Goal: Information Seeking & Learning: Learn about a topic

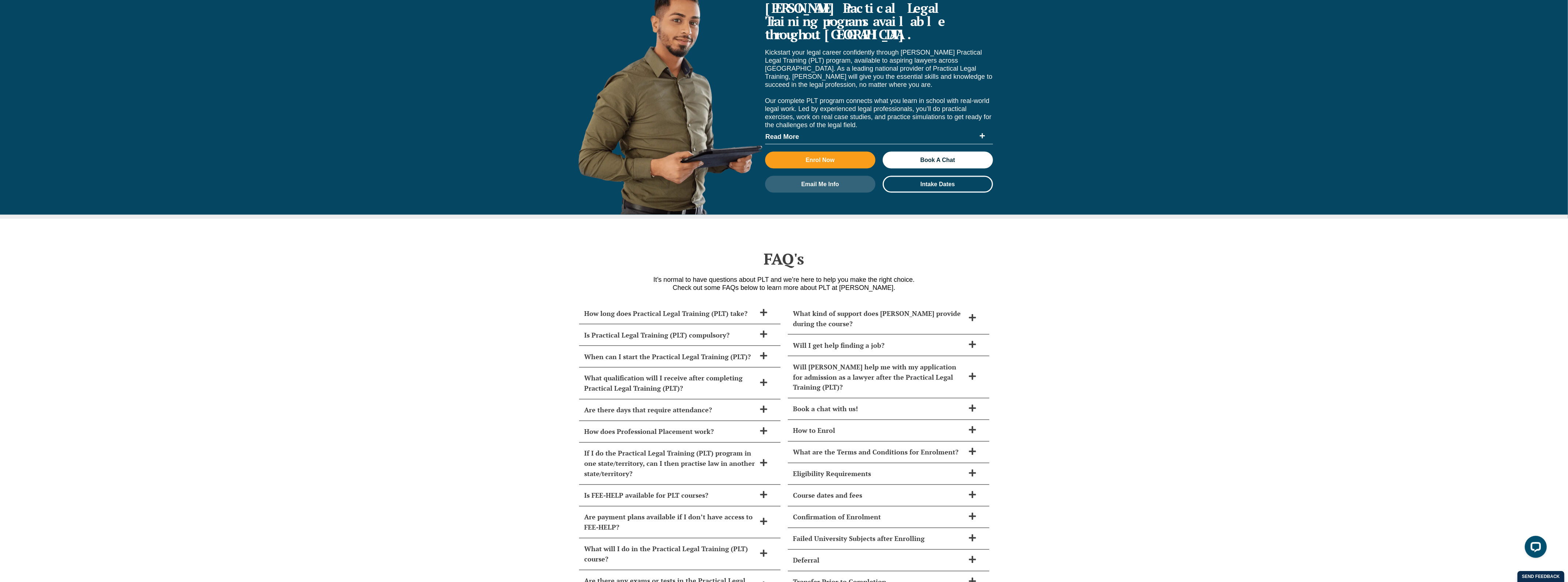
scroll to position [2839, 0]
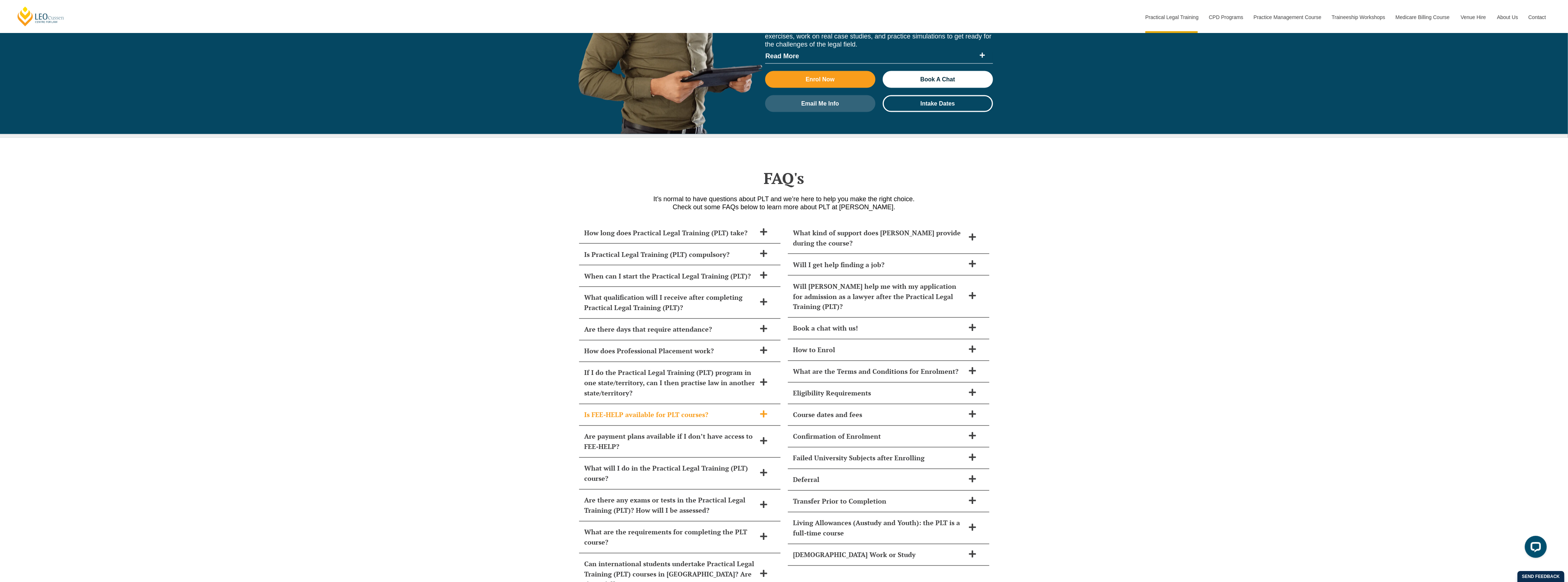
click at [665, 409] on h2 "Is FEE-HELP available for PLT courses?" at bounding box center [670, 414] width 171 height 10
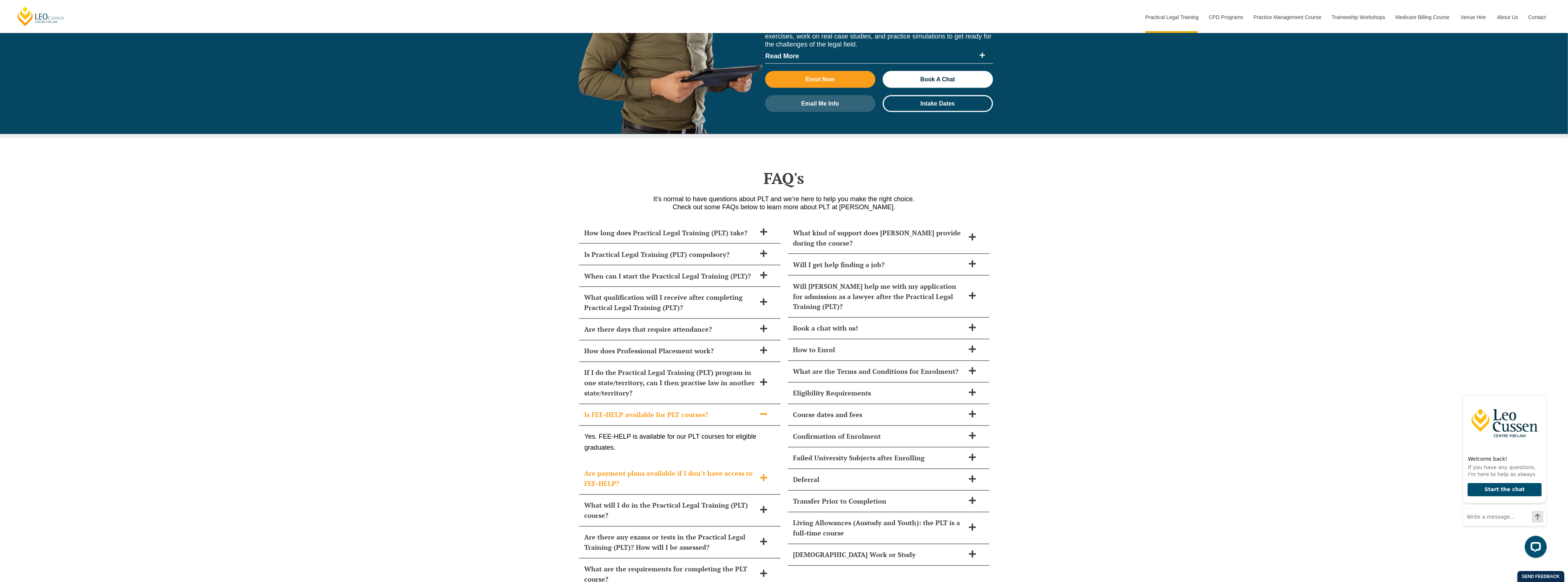
click at [765, 474] on icon at bounding box center [764, 478] width 7 height 7
click at [761, 410] on icon at bounding box center [763, 414] width 8 height 8
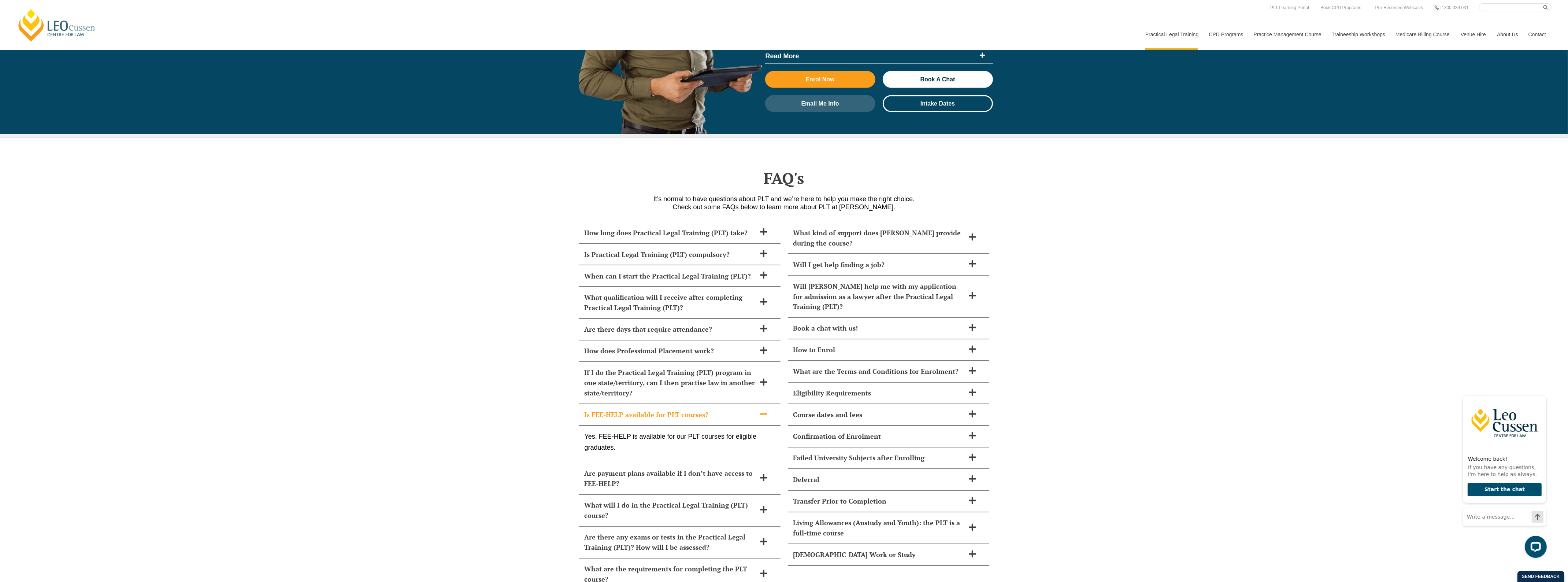
click at [762, 410] on icon at bounding box center [763, 414] width 8 height 8
click at [766, 410] on icon at bounding box center [763, 414] width 8 height 8
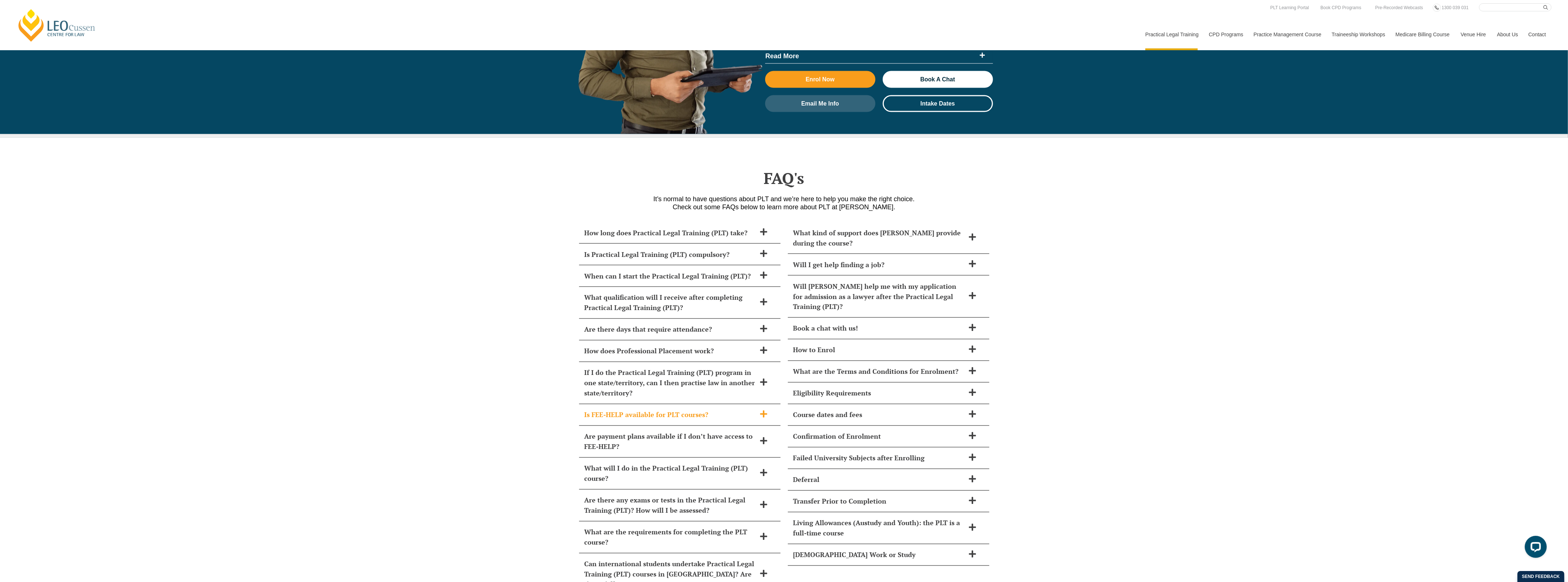
click at [766, 410] on icon at bounding box center [763, 414] width 8 height 8
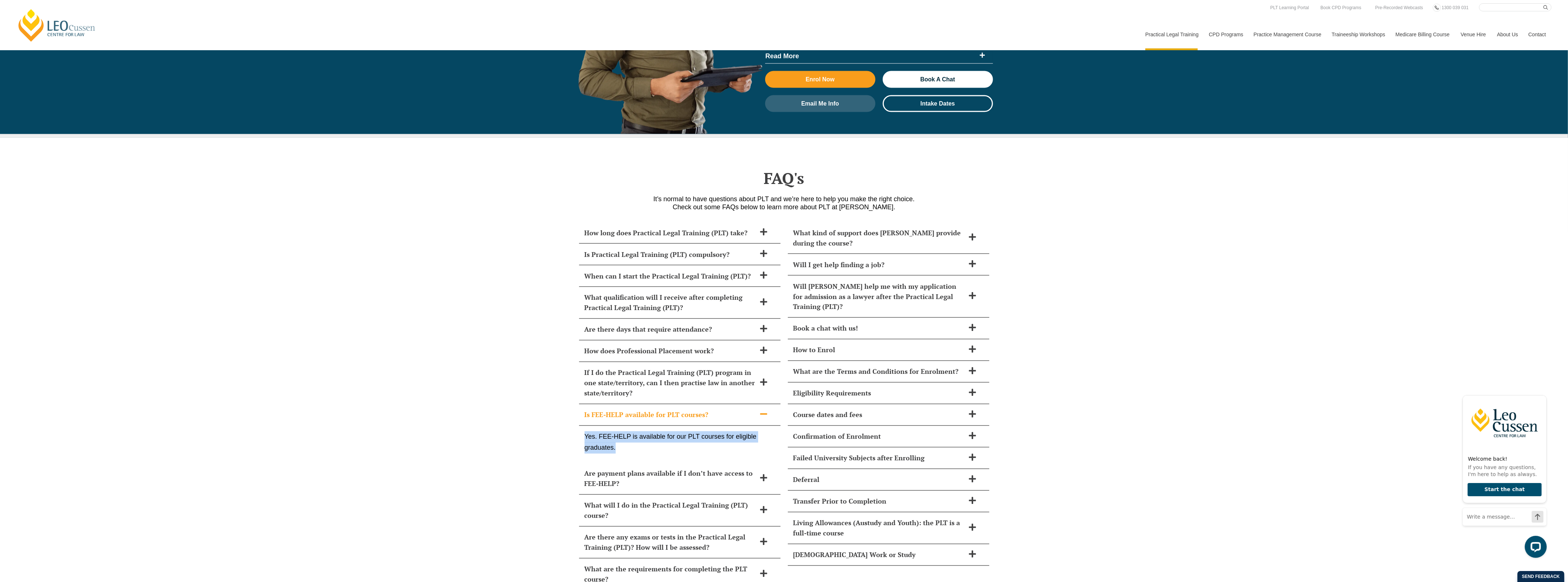
drag, startPoint x: 631, startPoint y: 429, endPoint x: 565, endPoint y: 417, distance: 67.1
click at [565, 417] on div "How long does Practical Legal Training (PLT) take? Leo Cussen’s PLT course can …" at bounding box center [784, 438] width 1568 height 446
copy p "Yes. FEE-HELP is available for our PLT courses for eligible graduates."
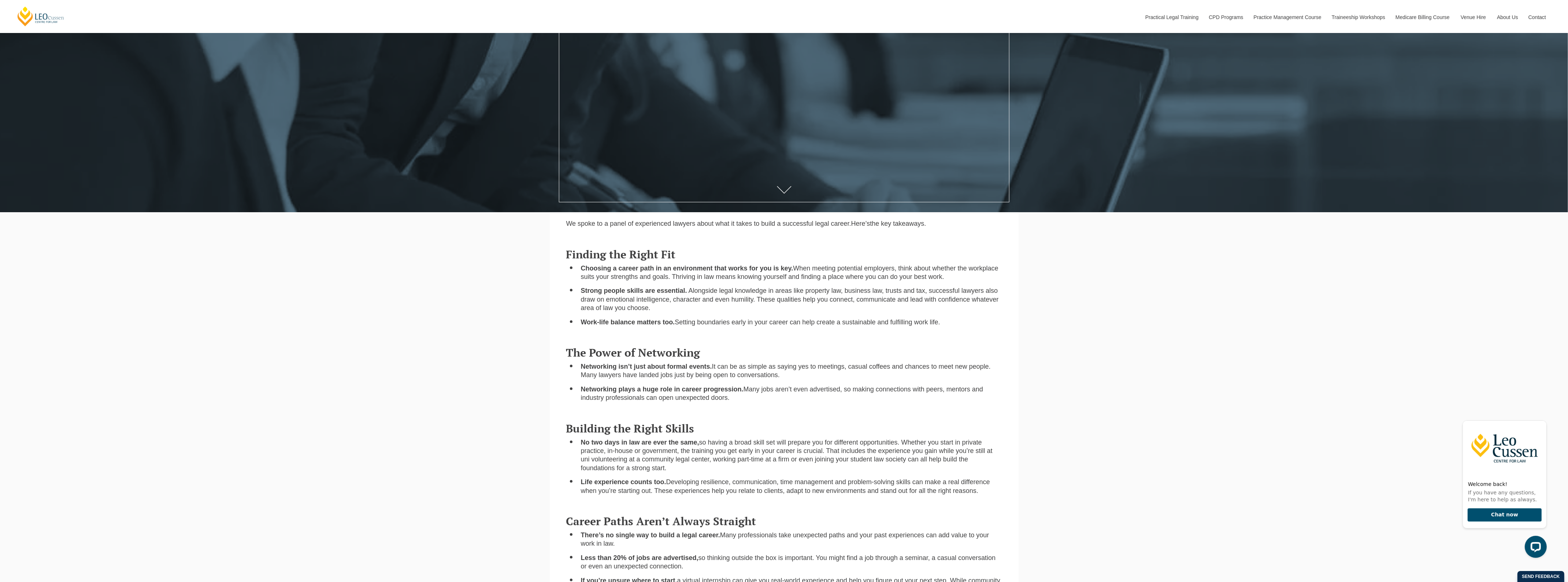
scroll to position [229, 0]
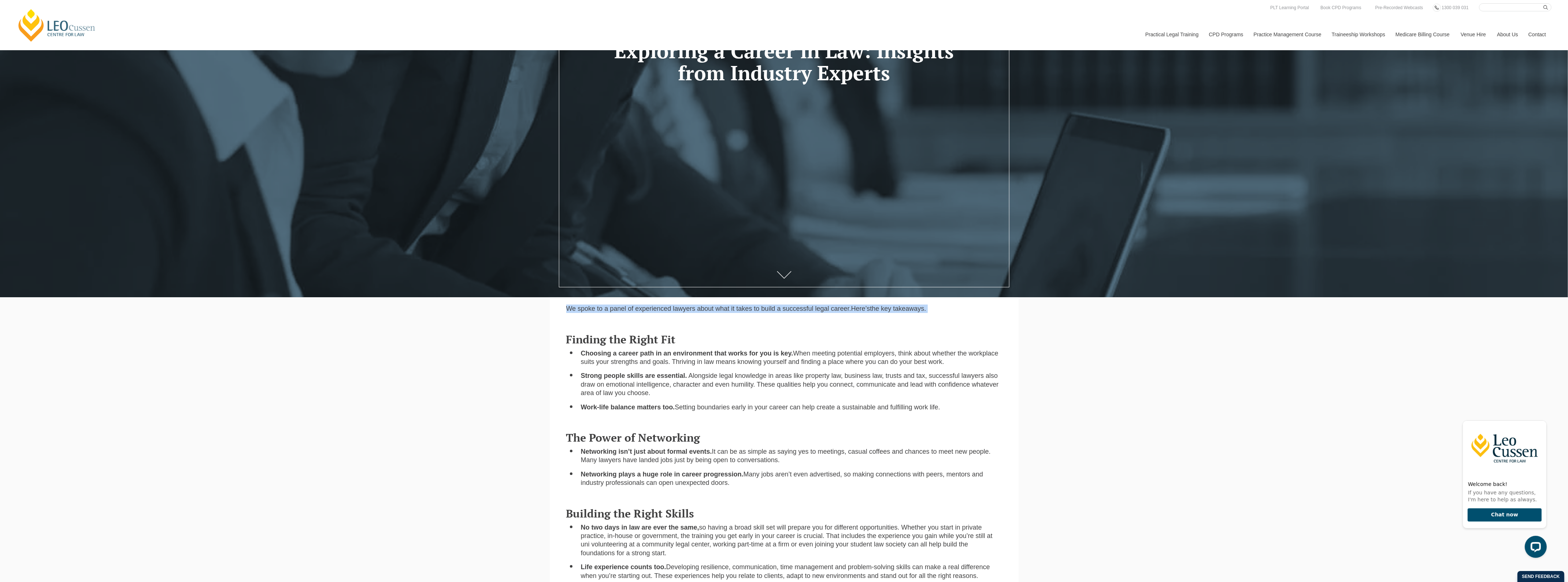
drag, startPoint x: 566, startPoint y: 306, endPoint x: 960, endPoint y: 316, distance: 394.1
click at [960, 316] on div "We spoke to a panel of experienced lawyers about what it takes to build a succe…" at bounding box center [784, 312] width 447 height 14
copy p "We spoke to a panel of experienced lawyers about what it takes to build a succe…"
